Goal: Task Accomplishment & Management: Manage account settings

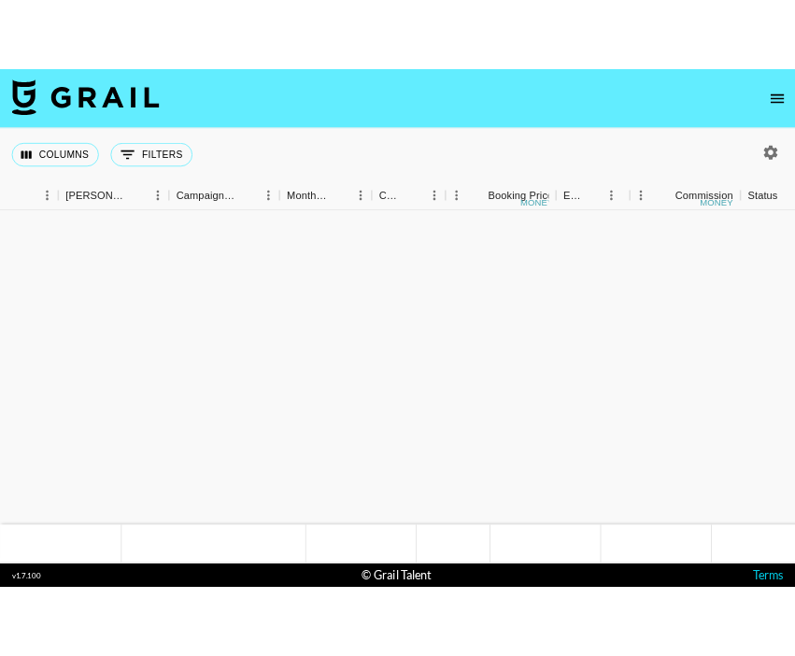
scroll to position [1406, 688]
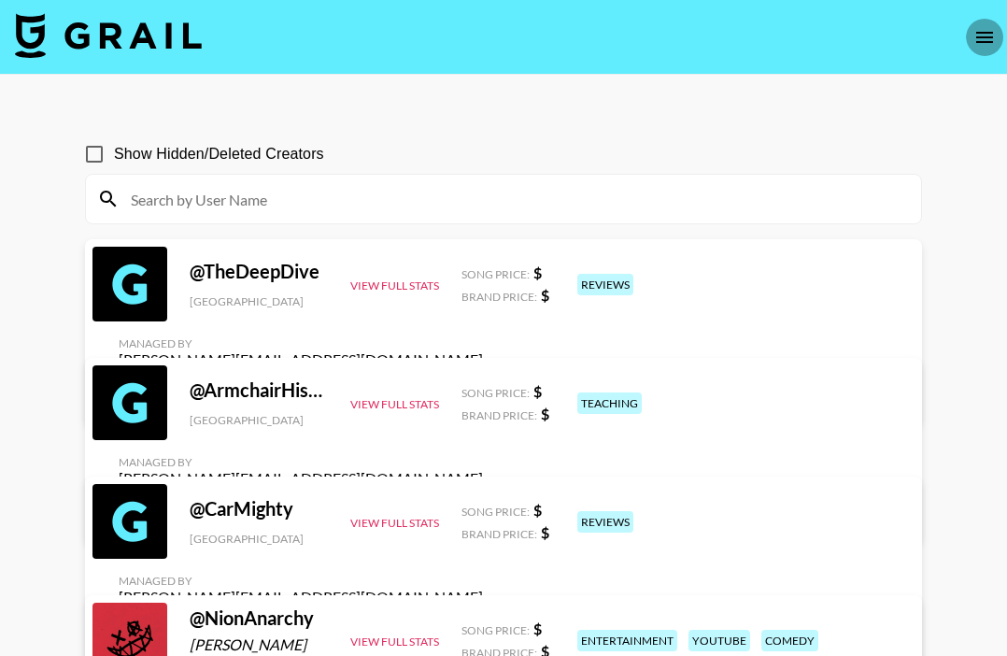
click at [985, 23] on button "open drawer" at bounding box center [984, 37] width 37 height 37
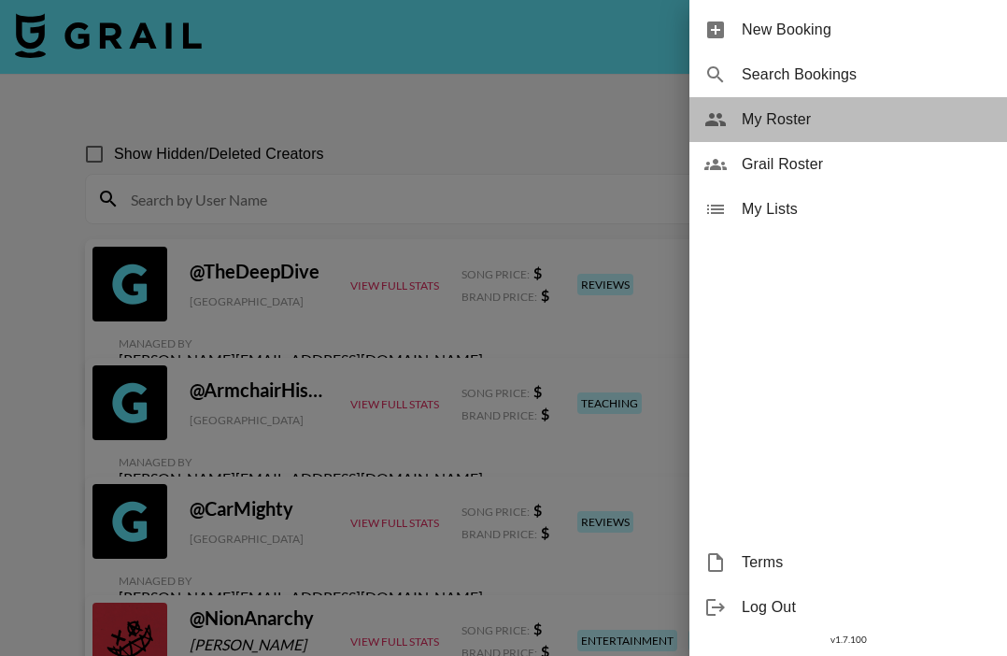
click at [821, 104] on div "My Roster" at bounding box center [849, 119] width 318 height 45
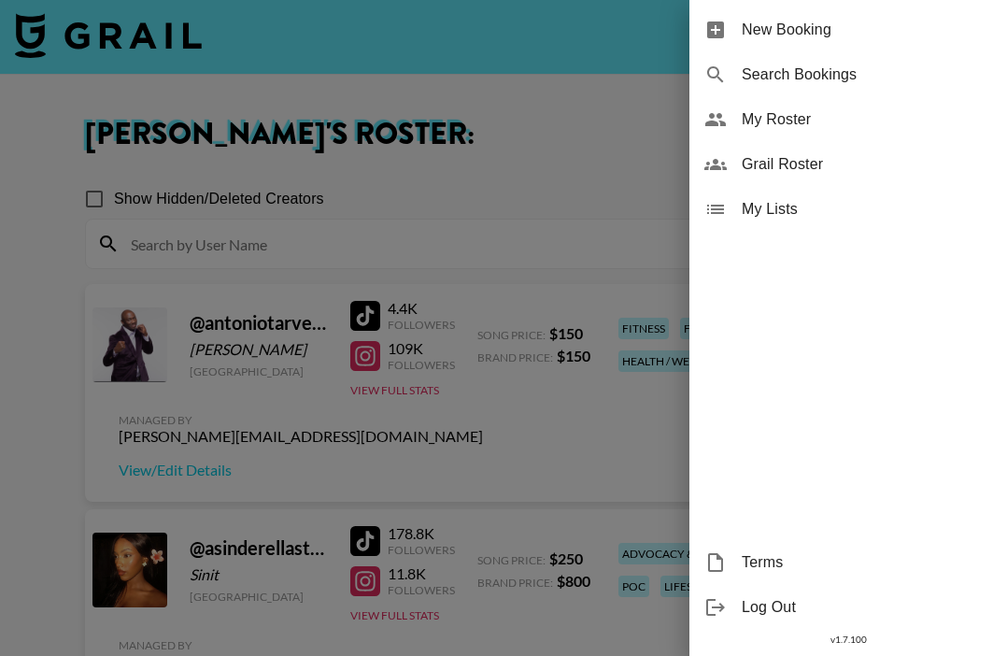
click at [509, 107] on div at bounding box center [503, 328] width 1007 height 656
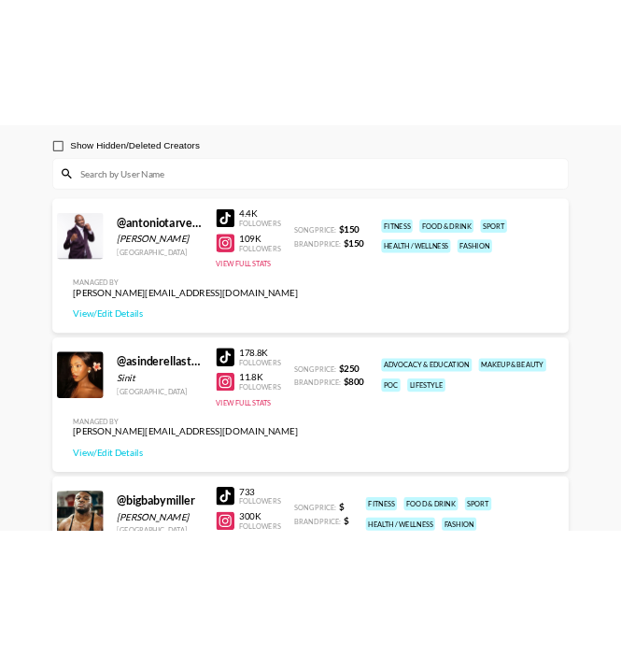
scroll to position [164, 0]
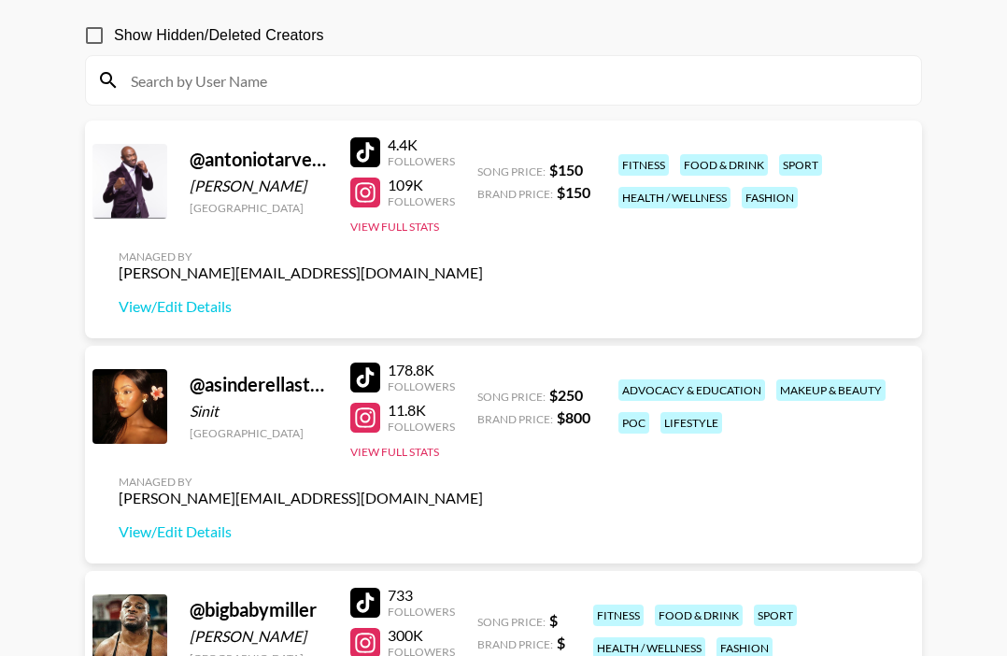
click at [369, 371] on div at bounding box center [365, 378] width 30 height 30
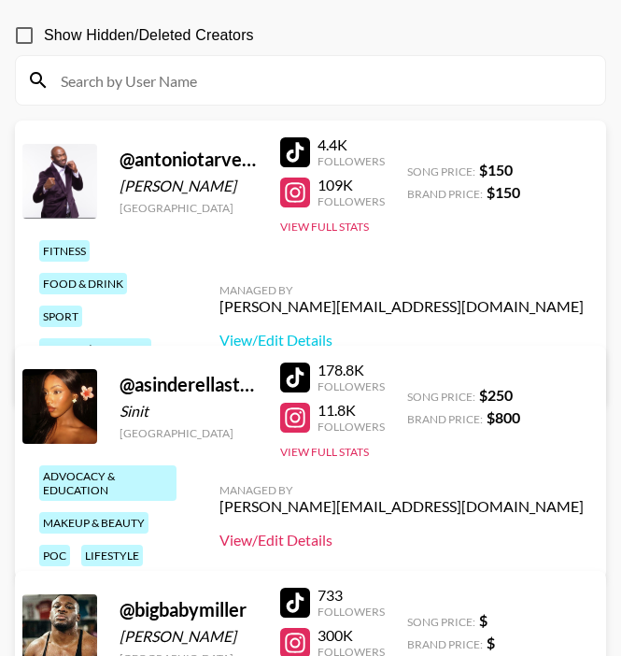
click at [460, 538] on link "View/Edit Details" at bounding box center [402, 540] width 364 height 19
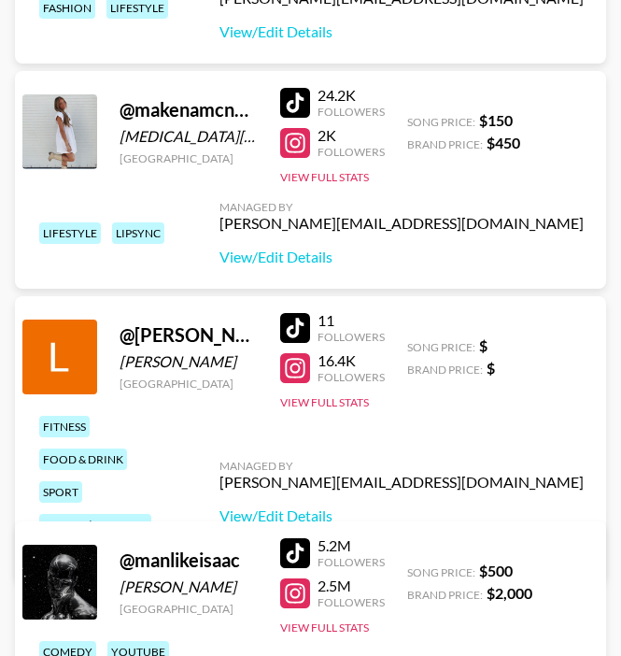
scroll to position [3204, 0]
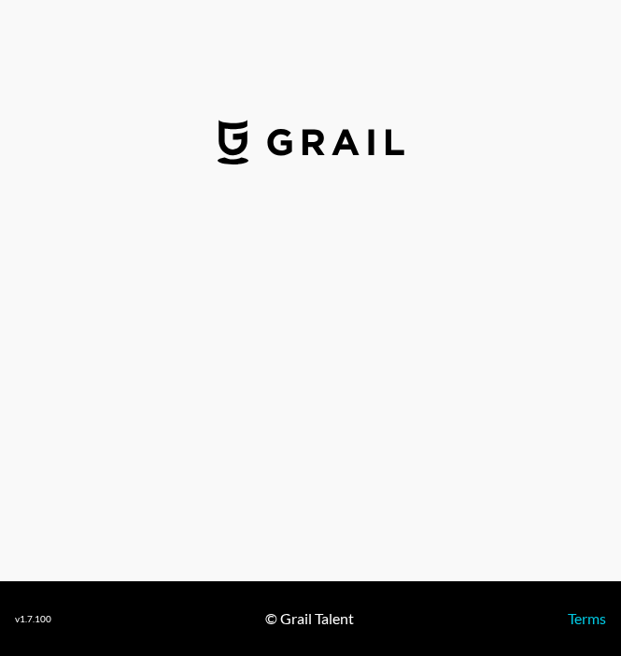
select select "USD"
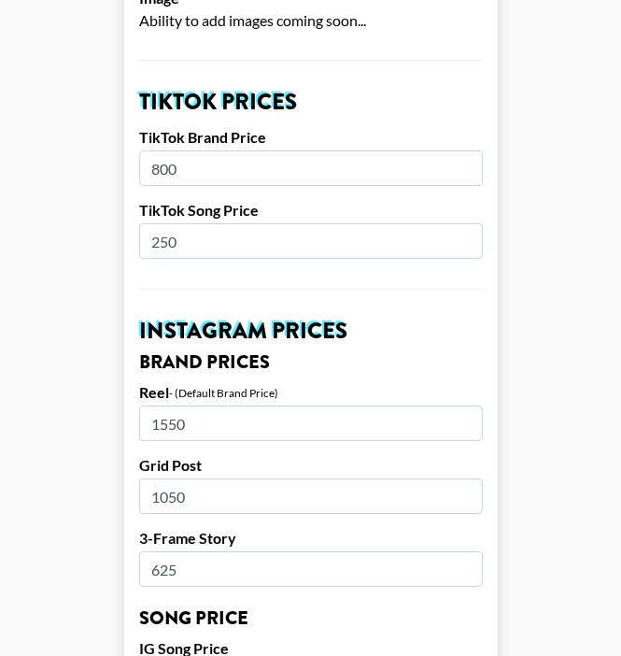
scroll to position [635, 0]
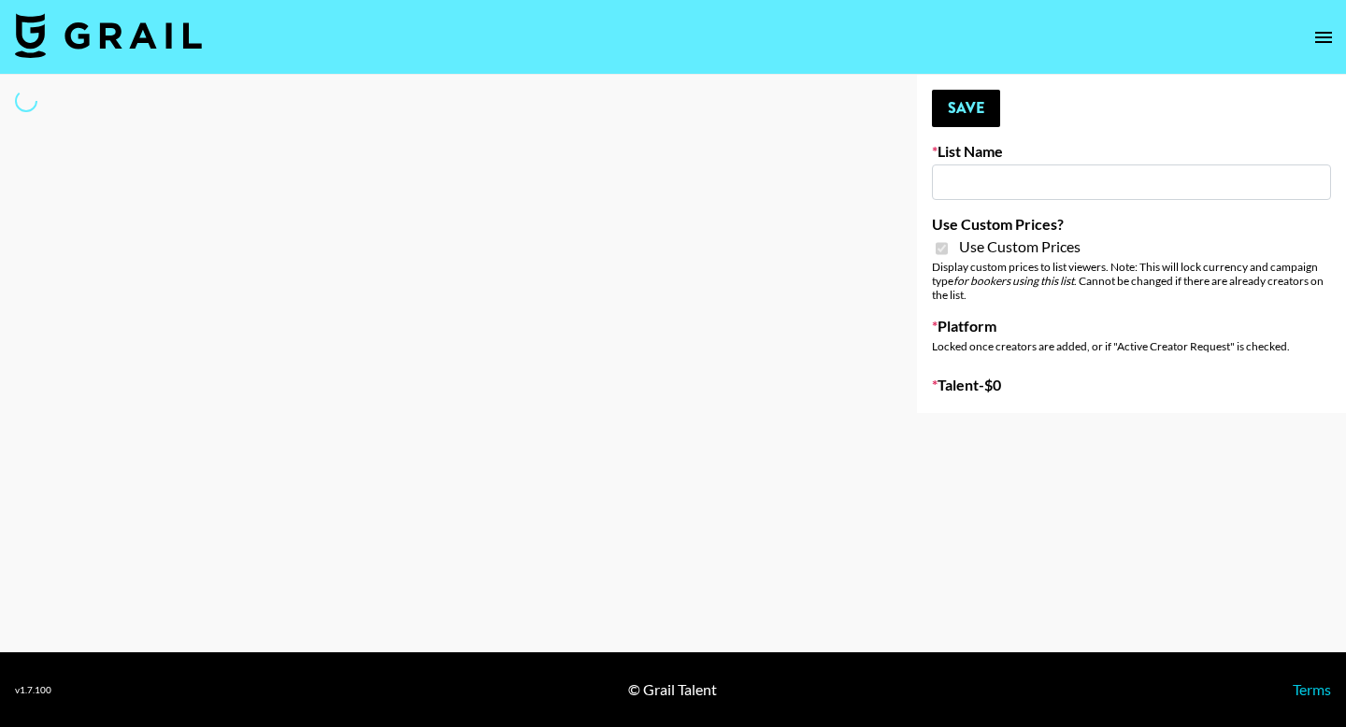
type input "Yoga/Wellness & Mindfulness Creators for [DEMOGRAPHIC_DATA]"
checkbox input "true"
select select "Brand"
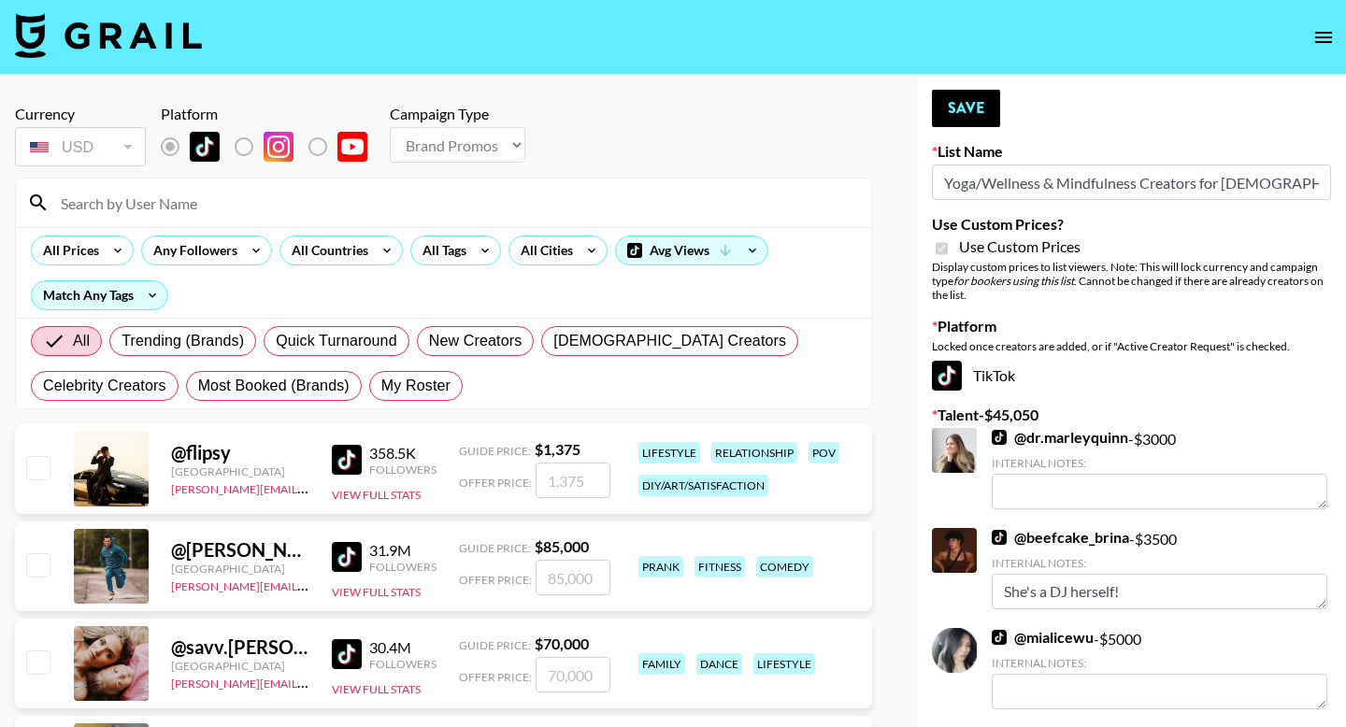
click at [398, 374] on label "My Roster" at bounding box center [415, 386] width 93 height 30
click at [381, 386] on input "My Roster" at bounding box center [381, 386] width 0 height 0
radio input "true"
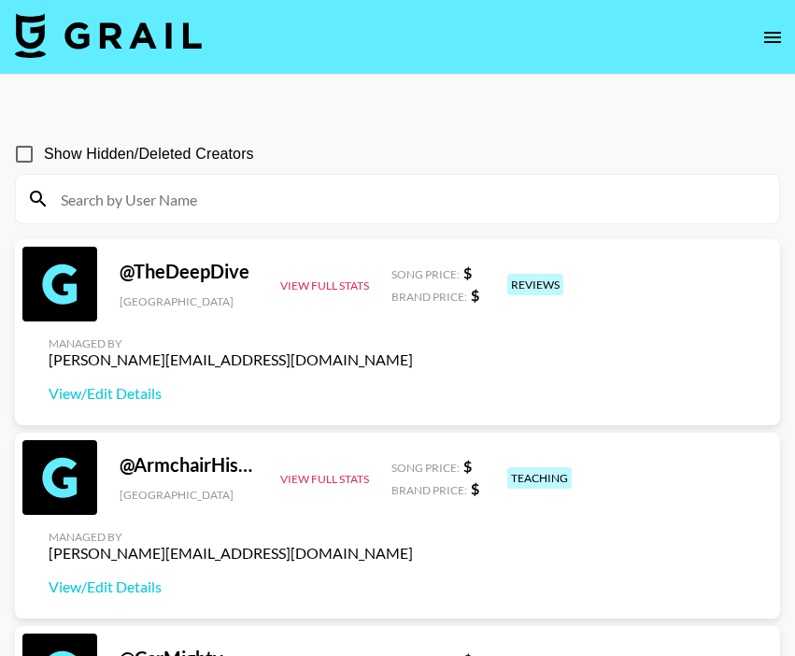
click at [764, 35] on icon "open drawer" at bounding box center [773, 37] width 22 height 22
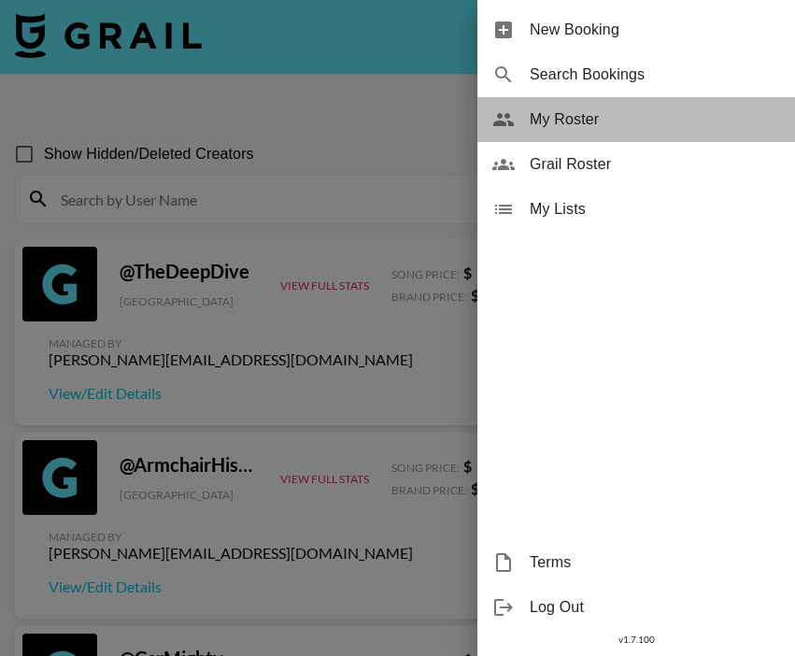
click at [564, 136] on div "My Roster" at bounding box center [637, 119] width 318 height 45
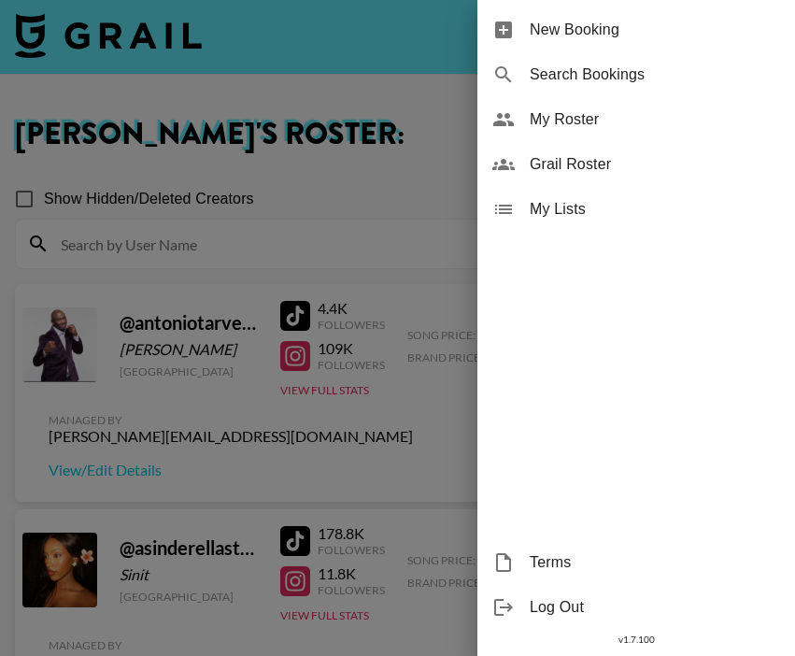
click at [301, 486] on div at bounding box center [397, 328] width 795 height 656
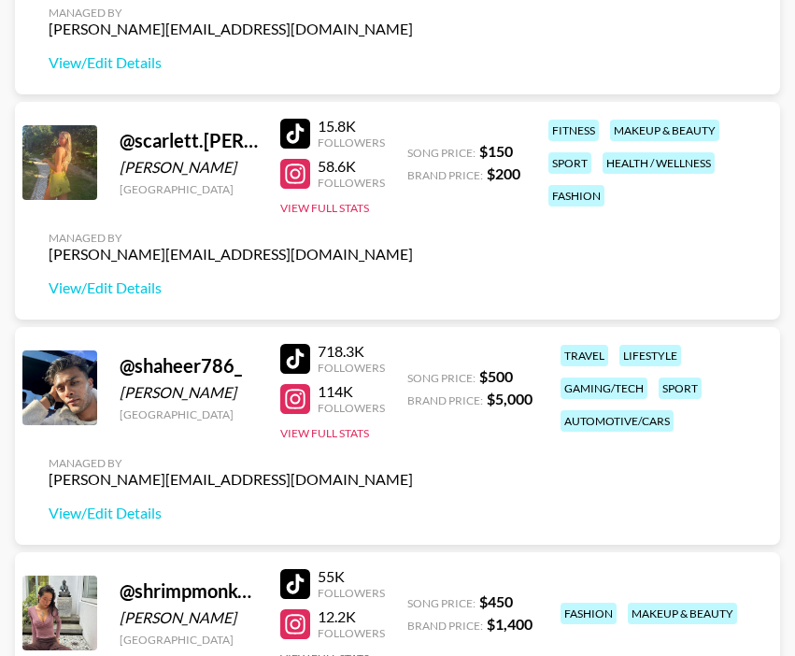
scroll to position [5491, 0]
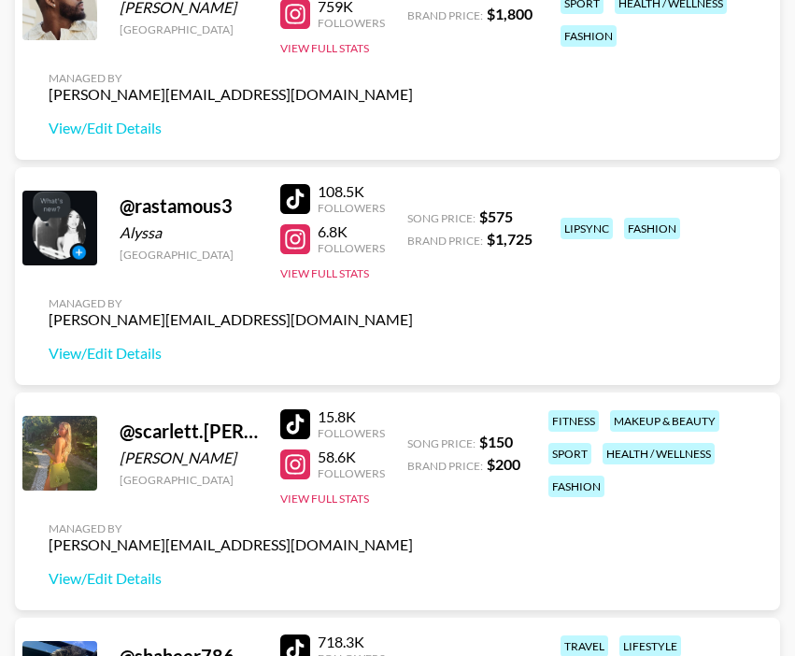
click at [296, 201] on div at bounding box center [295, 199] width 30 height 30
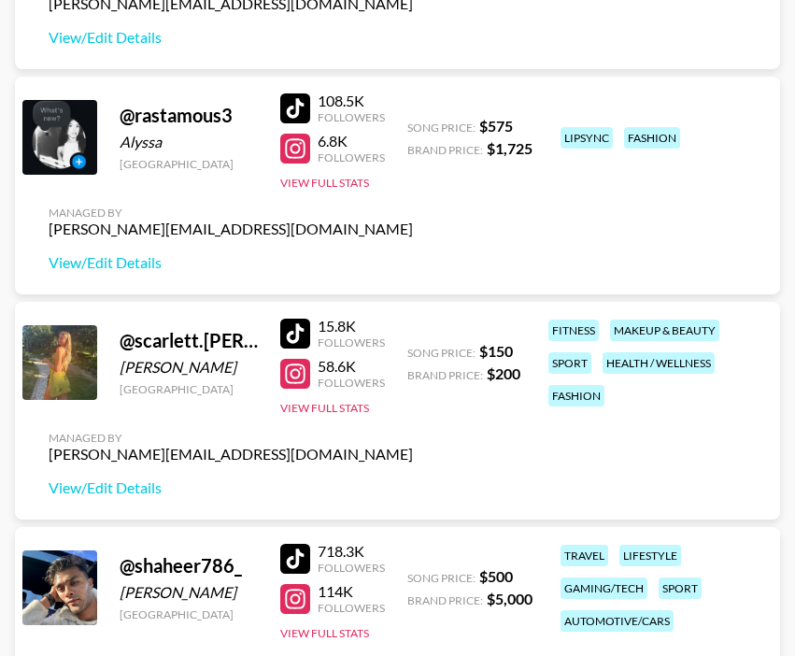
scroll to position [5585, 0]
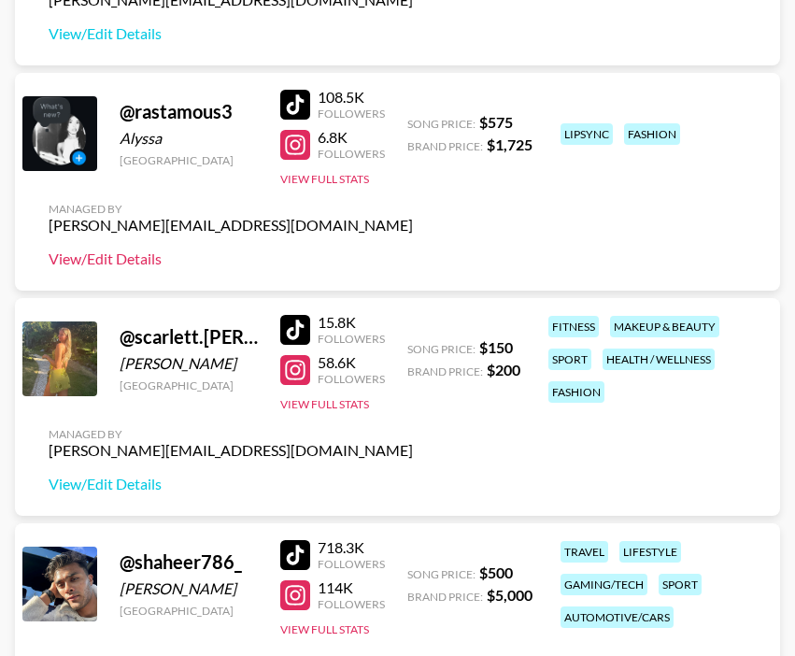
click at [124, 262] on link "View/Edit Details" at bounding box center [231, 259] width 364 height 19
click at [306, 325] on div at bounding box center [295, 330] width 30 height 30
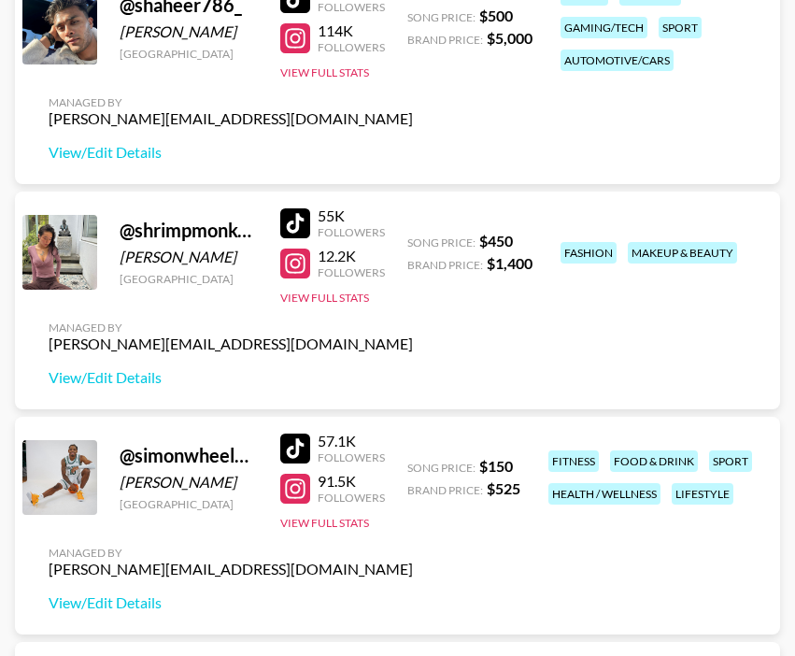
scroll to position [6149, 0]
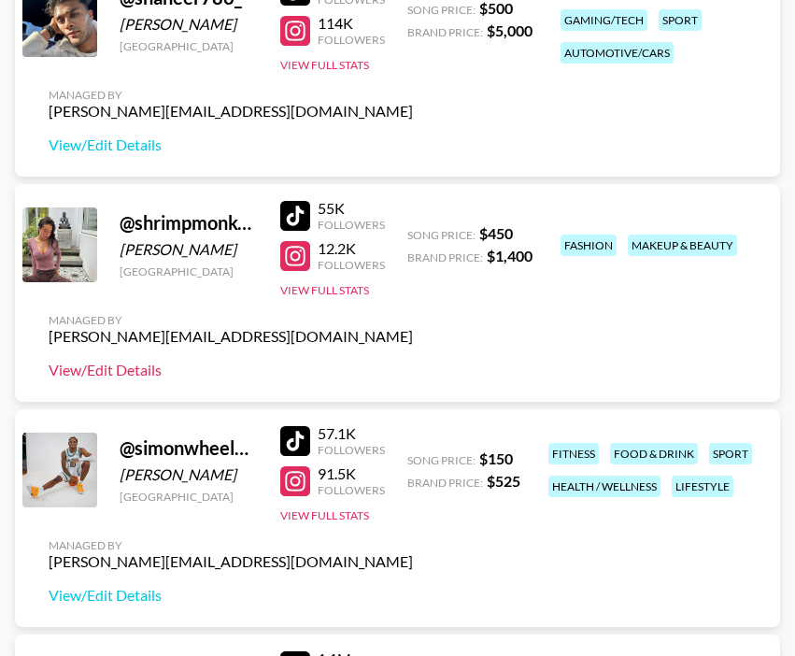
click at [141, 366] on link "View/Edit Details" at bounding box center [231, 370] width 364 height 19
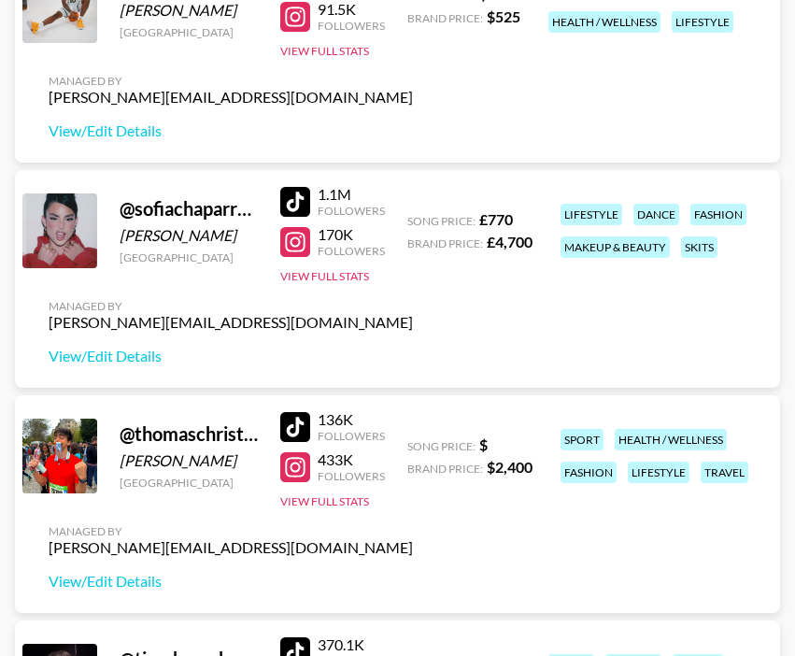
scroll to position [6615, 0]
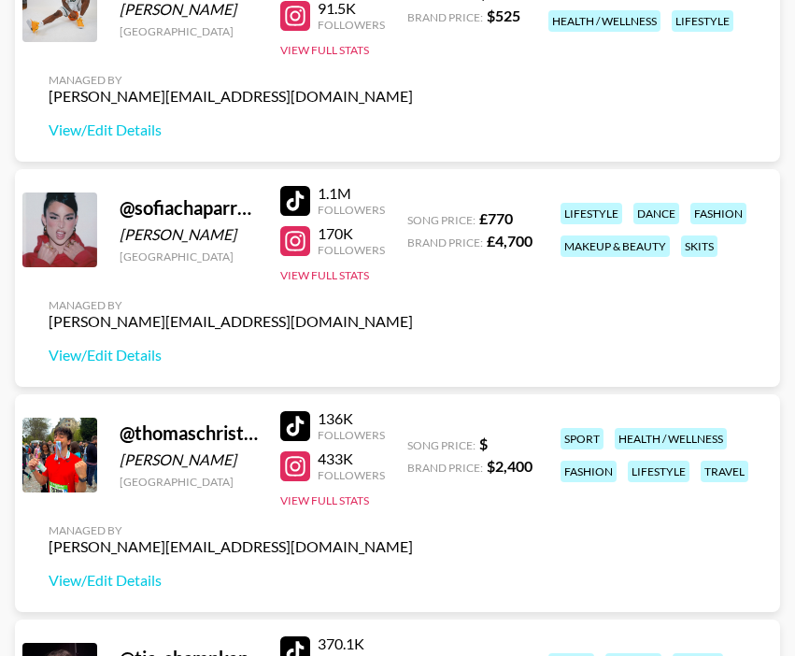
click at [300, 190] on div at bounding box center [295, 201] width 30 height 30
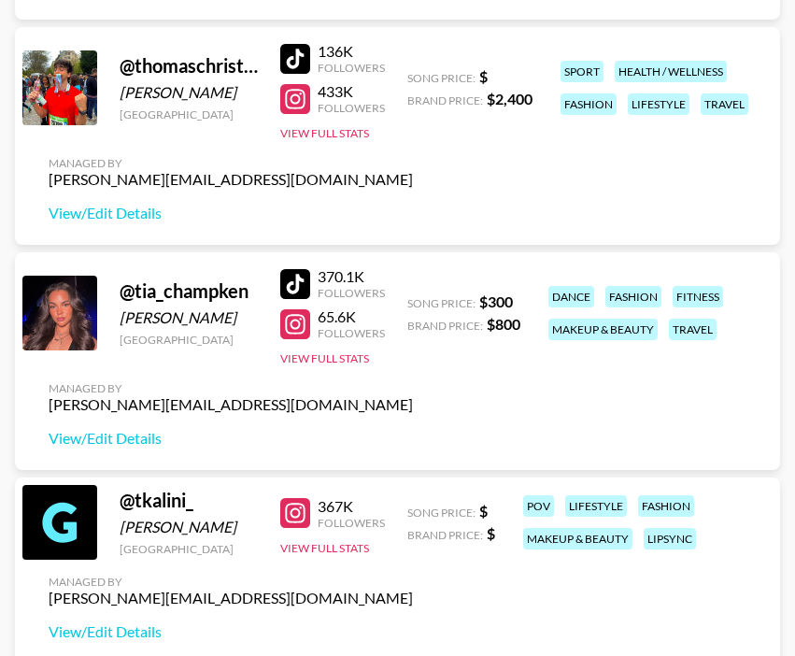
scroll to position [7062, 0]
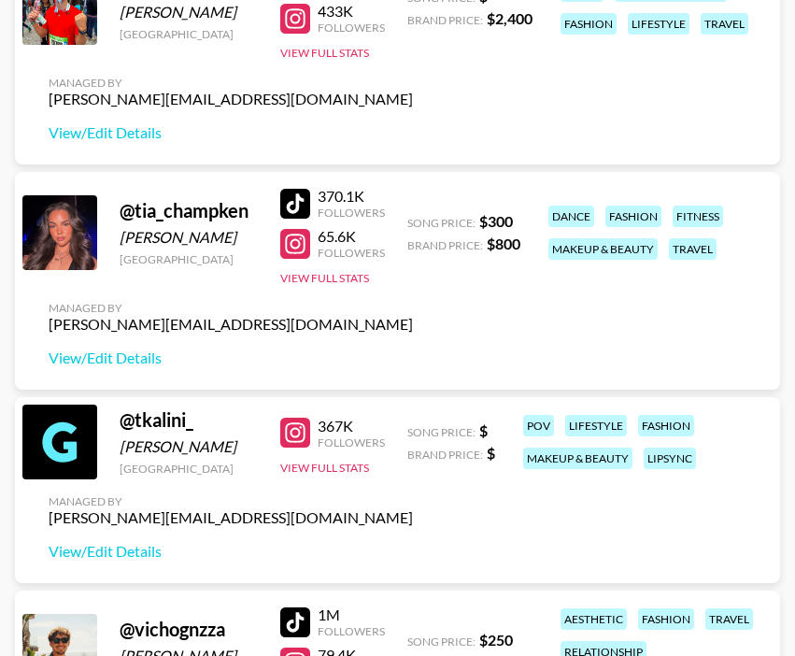
click at [291, 207] on div at bounding box center [295, 204] width 30 height 30
click at [115, 355] on link "View/Edit Details" at bounding box center [231, 358] width 364 height 19
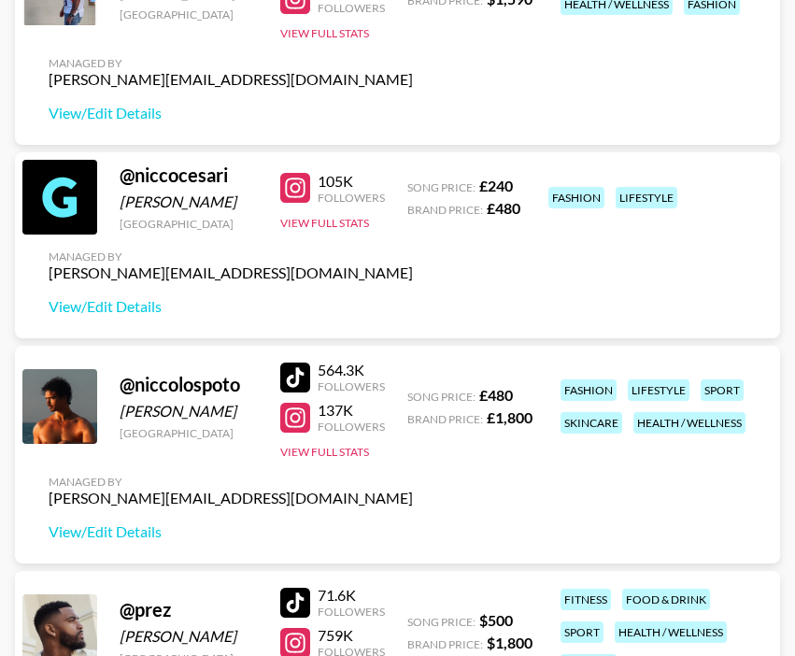
scroll to position [4498, 0]
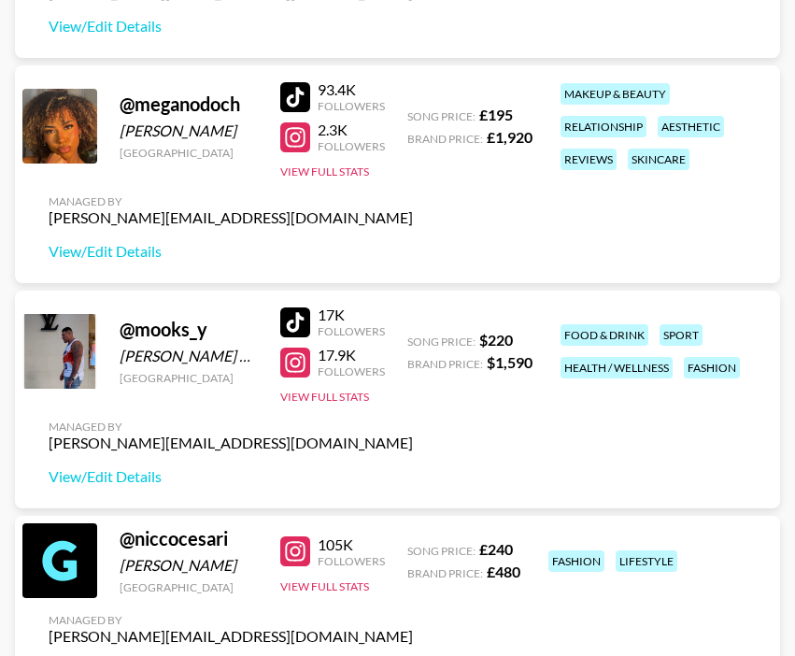
click at [292, 123] on div at bounding box center [295, 137] width 30 height 30
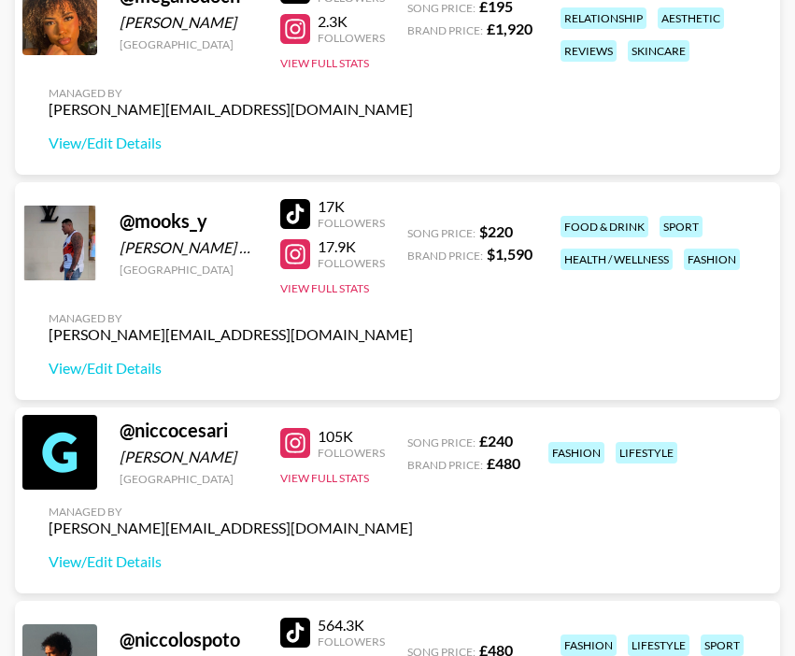
scroll to position [4609, 0]
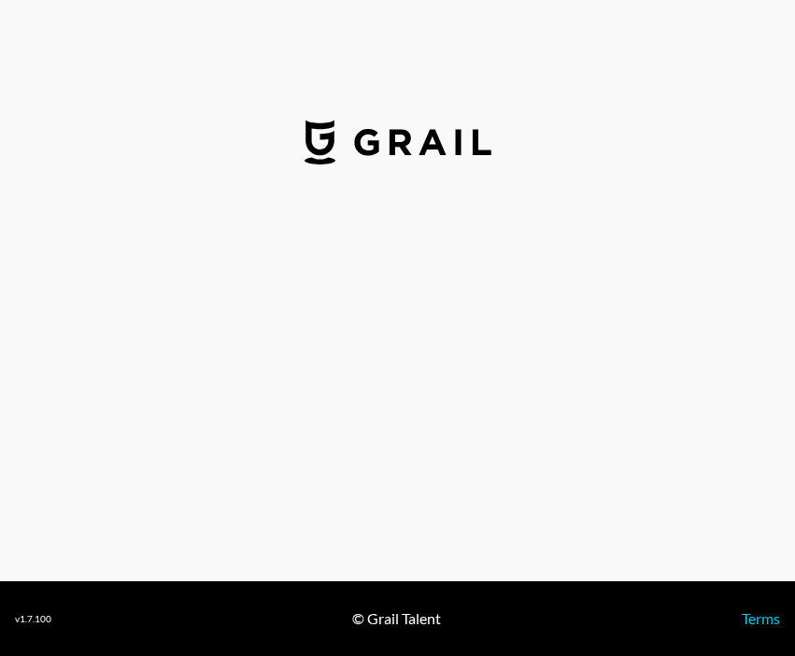
select select "USD"
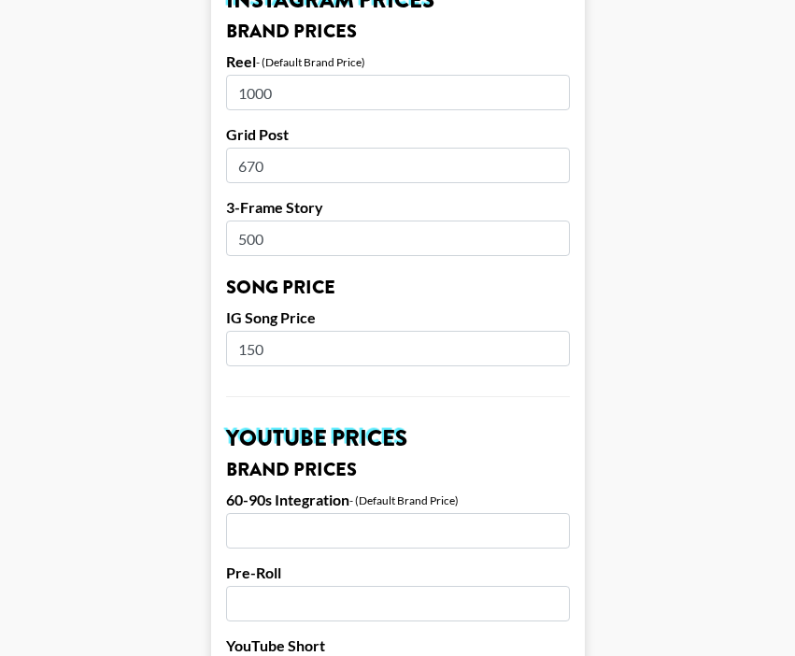
scroll to position [909, 0]
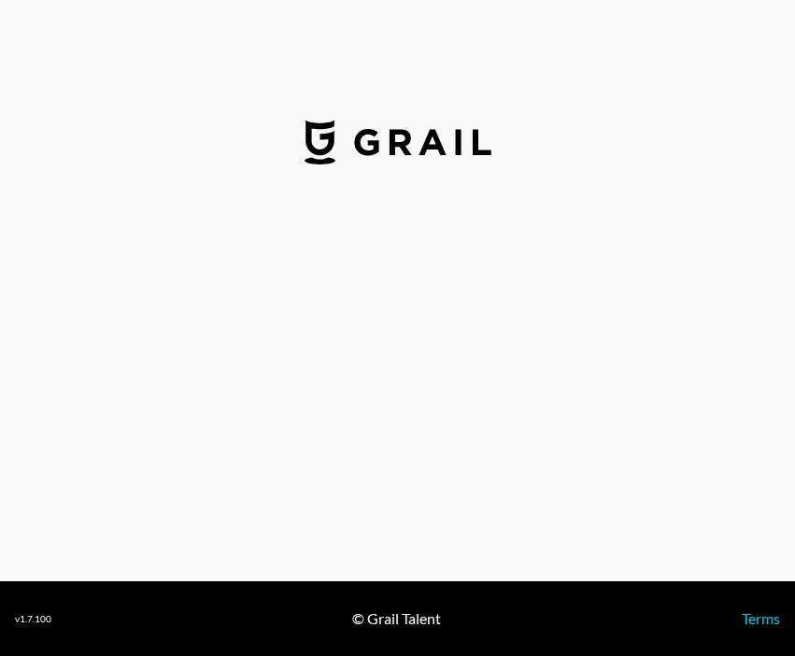
select select "USD"
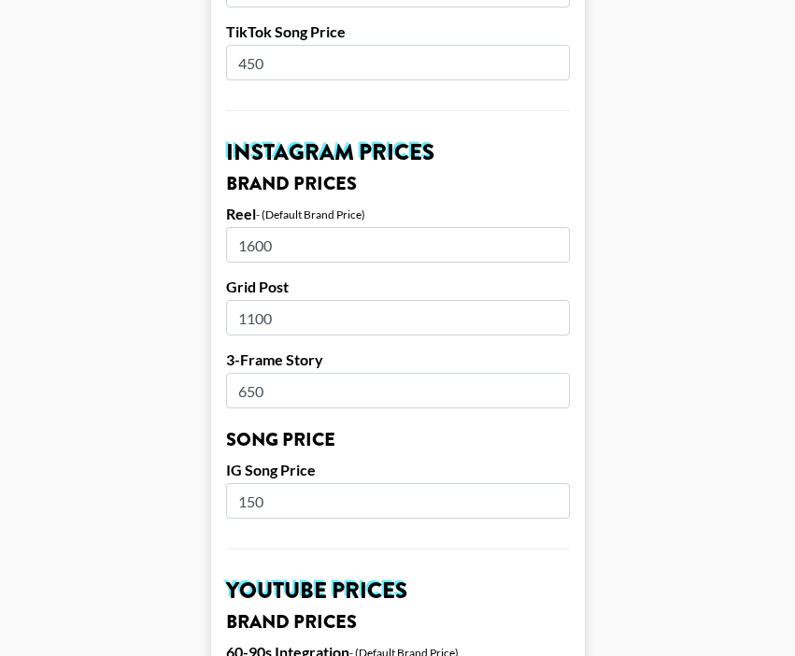
scroll to position [812, 0]
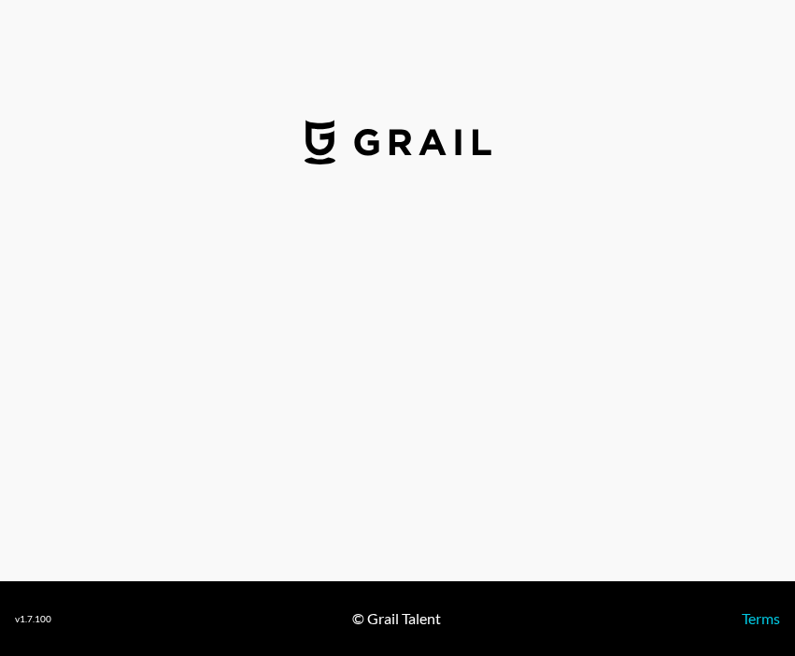
select select "USD"
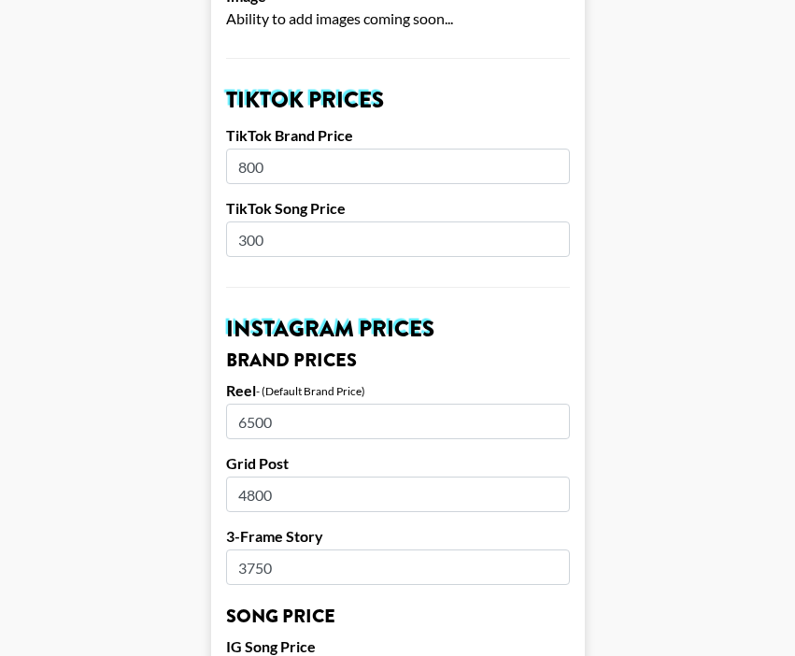
scroll to position [634, 0]
